Goal: Task Accomplishment & Management: Manage account settings

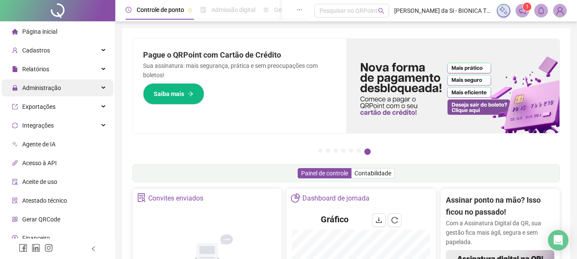
click at [44, 85] on span "Administração" at bounding box center [41, 88] width 39 height 7
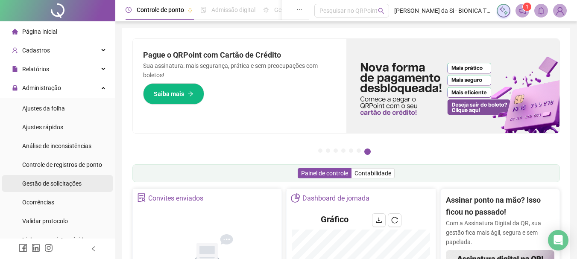
click at [67, 184] on span "Gestão de solicitações" at bounding box center [51, 183] width 59 height 7
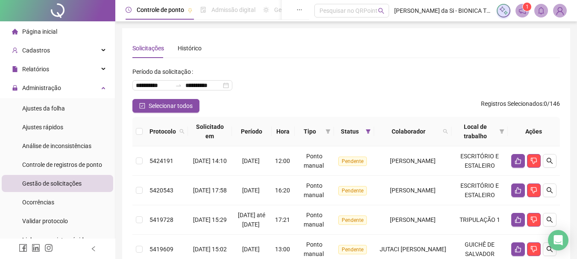
click at [135, 131] on th at bounding box center [139, 131] width 14 height 29
click at [141, 134] on label at bounding box center [139, 131] width 7 height 9
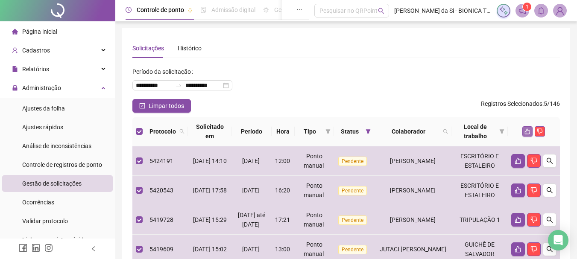
click at [528, 132] on icon "like" at bounding box center [528, 132] width 6 height 6
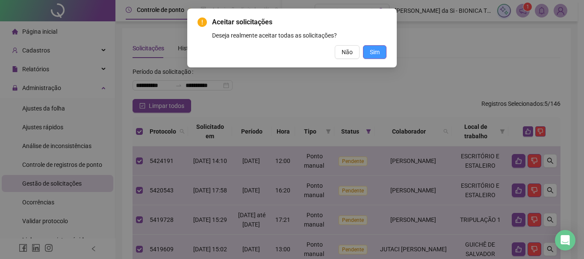
click at [377, 52] on span "Sim" at bounding box center [375, 51] width 10 height 9
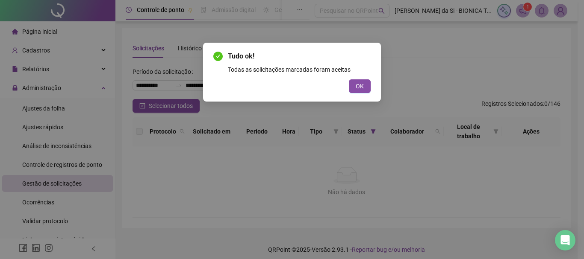
click at [354, 82] on button "OK" at bounding box center [360, 86] width 22 height 14
